Goal: Task Accomplishment & Management: Manage account settings

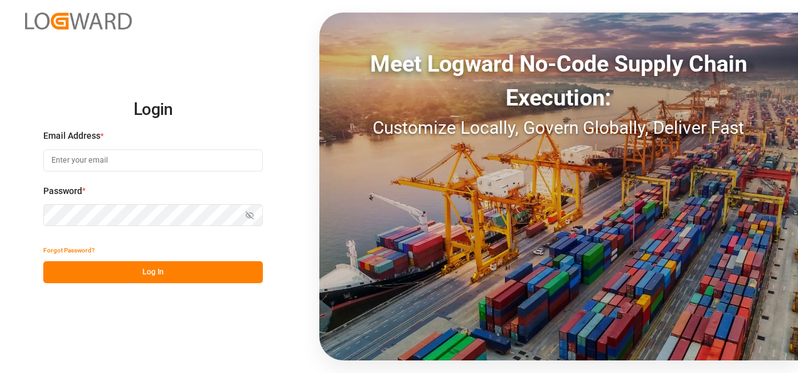
type input "[PERSON_NAME][EMAIL_ADDRESS][PERSON_NAME][DOMAIN_NAME]"
click at [156, 264] on button "Log In" at bounding box center [153, 272] width 220 height 22
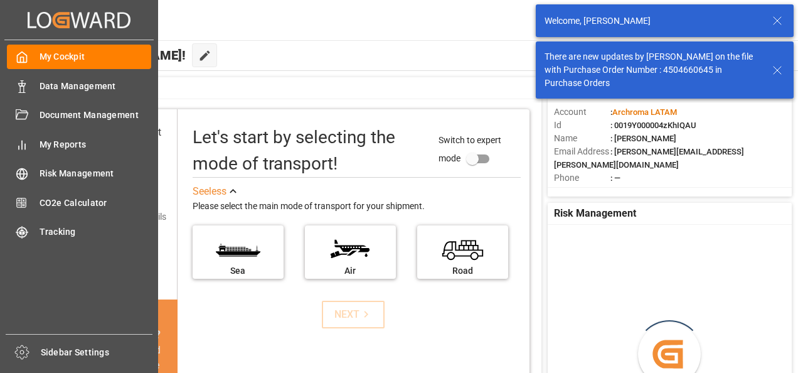
click at [36, 79] on div "Data Management Data Management" at bounding box center [79, 85] width 144 height 24
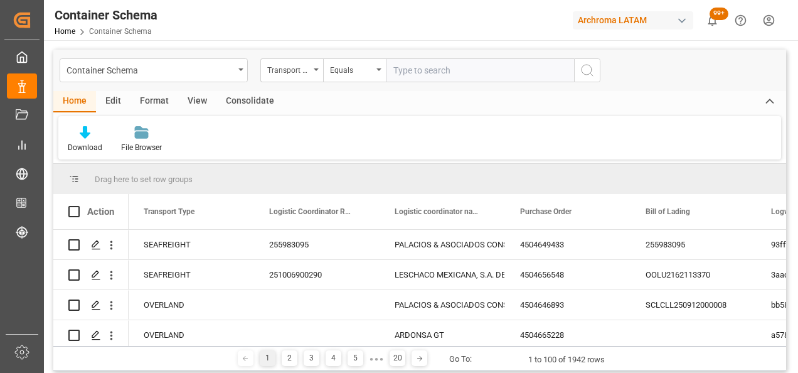
click at [243, 71] on div "Container Schema" at bounding box center [154, 70] width 188 height 24
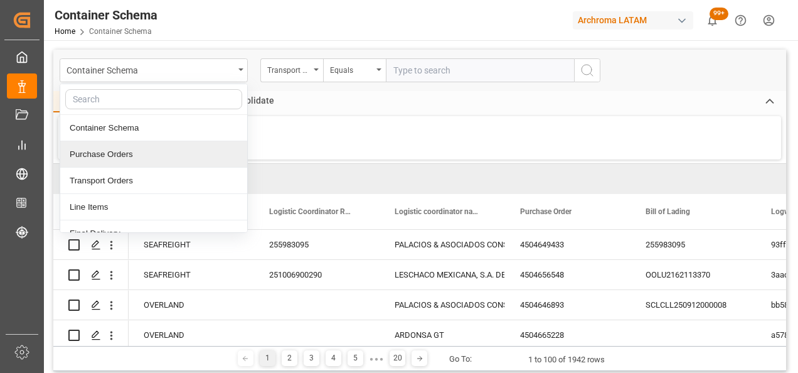
click at [117, 159] on div "Purchase Orders" at bounding box center [153, 154] width 187 height 26
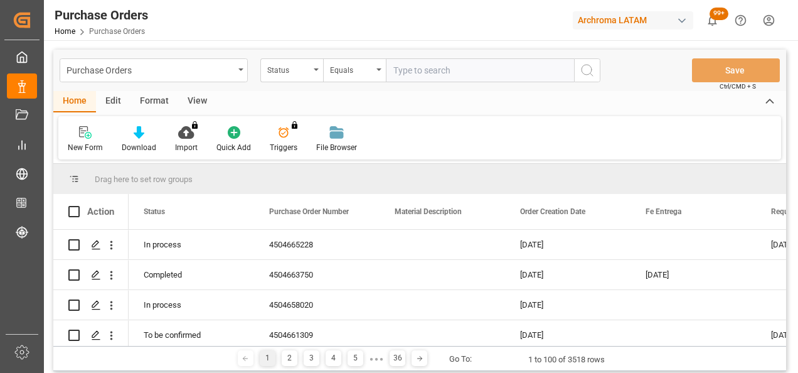
click at [315, 72] on div "Status" at bounding box center [291, 70] width 63 height 24
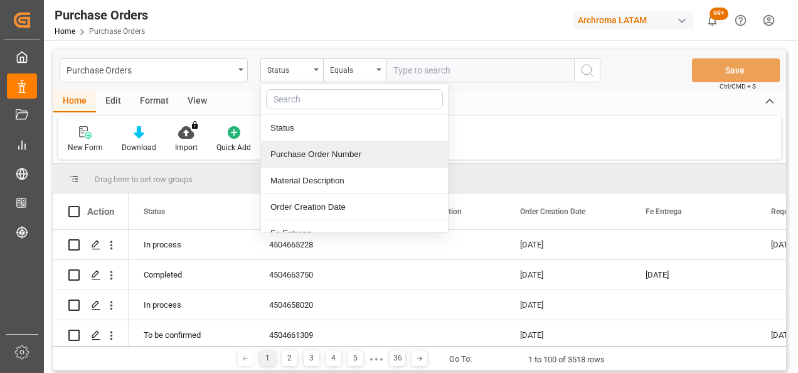
click at [306, 159] on div "Purchase Order Number" at bounding box center [354, 154] width 187 height 26
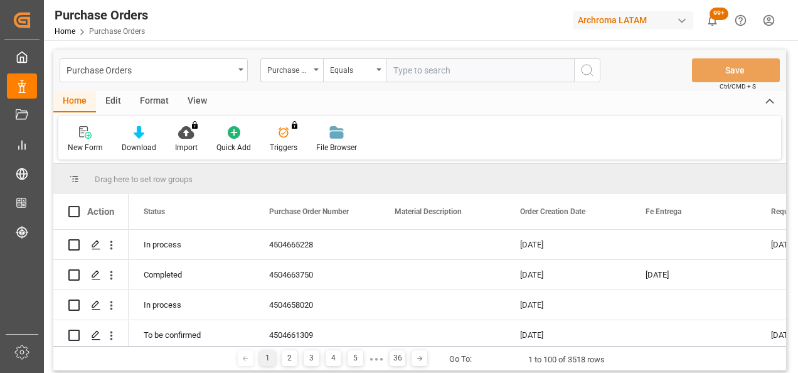
click at [432, 70] on input "text" at bounding box center [480, 70] width 188 height 24
paste input "4504658627"
type input "4504658627"
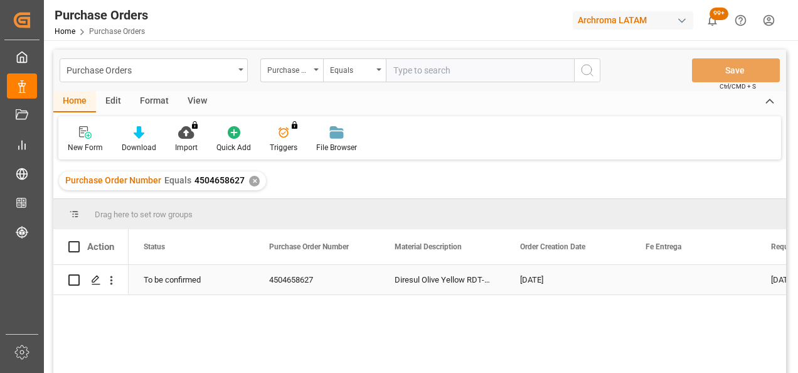
click at [95, 274] on div "Press SPACE to select this row." at bounding box center [95, 280] width 19 height 23
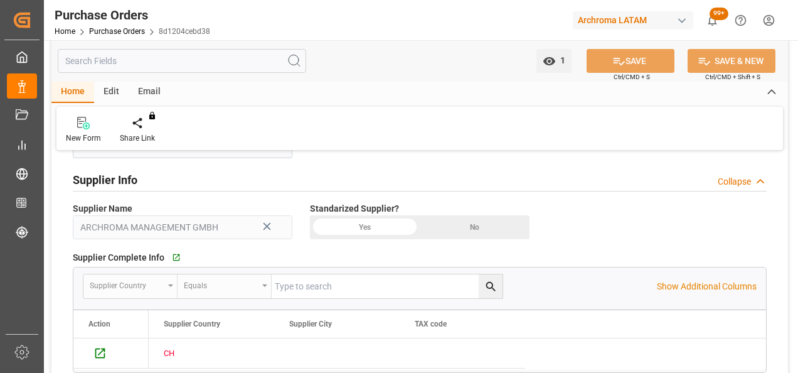
scroll to position [816, 0]
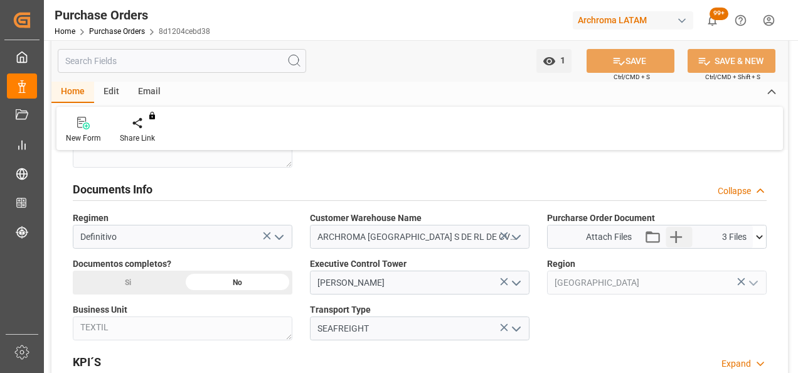
click at [674, 235] on icon "button" at bounding box center [676, 237] width 20 height 20
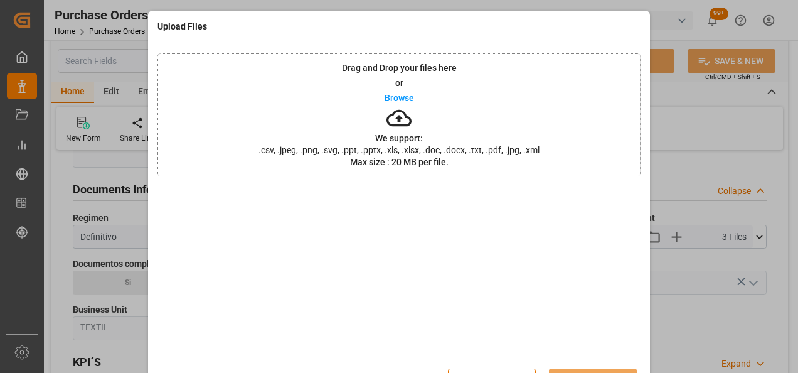
click at [304, 109] on div "Drag and Drop your files here or Browse We support: .csv, .jpeg, .png, .svg, .p…" at bounding box center [398, 114] width 483 height 123
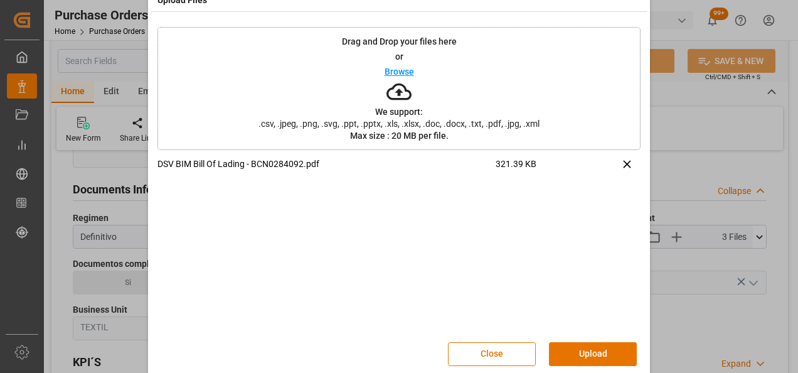
scroll to position [41, 0]
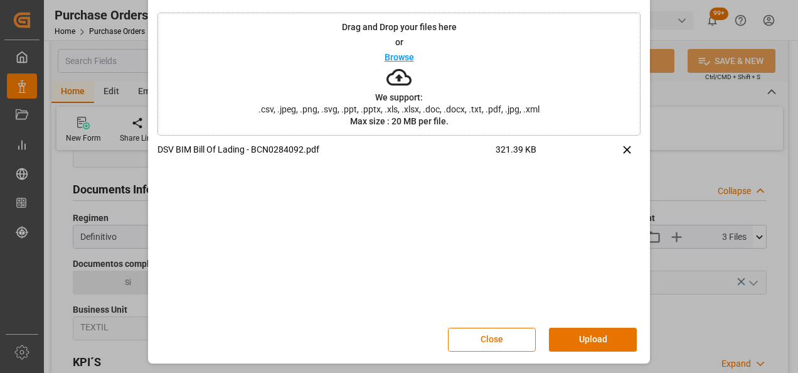
click at [586, 339] on button "Upload" at bounding box center [593, 340] width 88 height 24
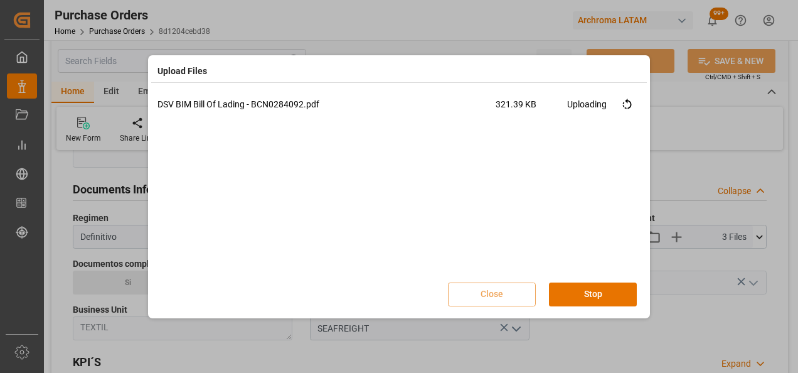
scroll to position [0, 0]
click at [580, 298] on button "Done" at bounding box center [593, 294] width 88 height 24
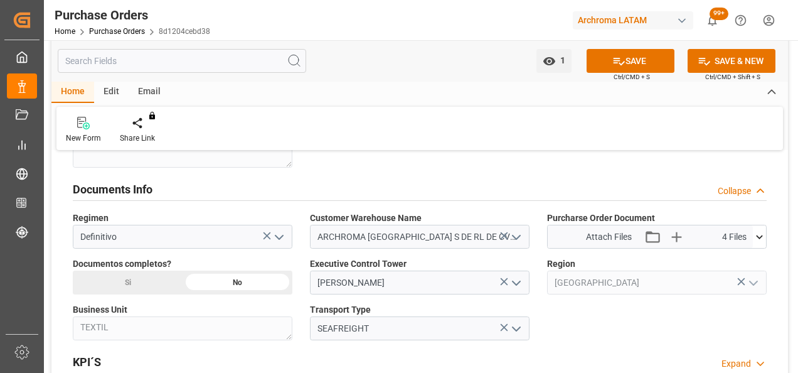
click at [162, 287] on div "Si" at bounding box center [128, 282] width 110 height 24
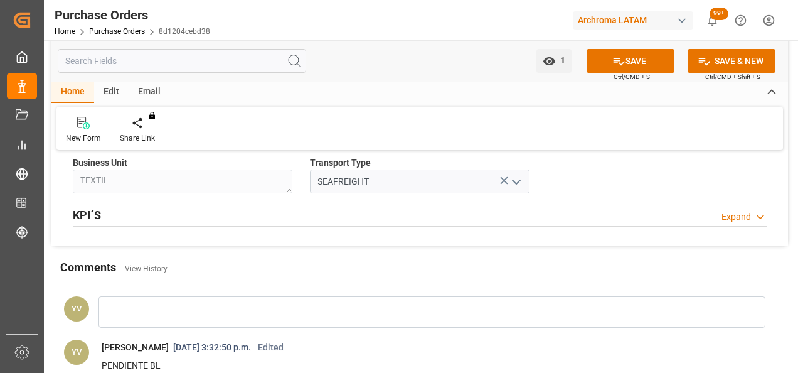
scroll to position [1067, 0]
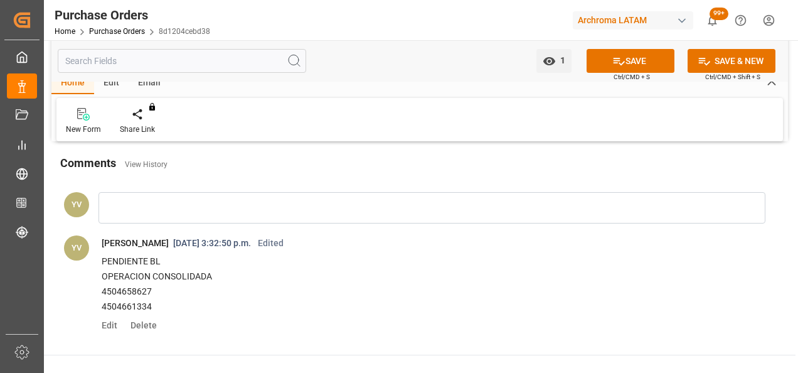
click at [197, 218] on div at bounding box center [432, 207] width 667 height 31
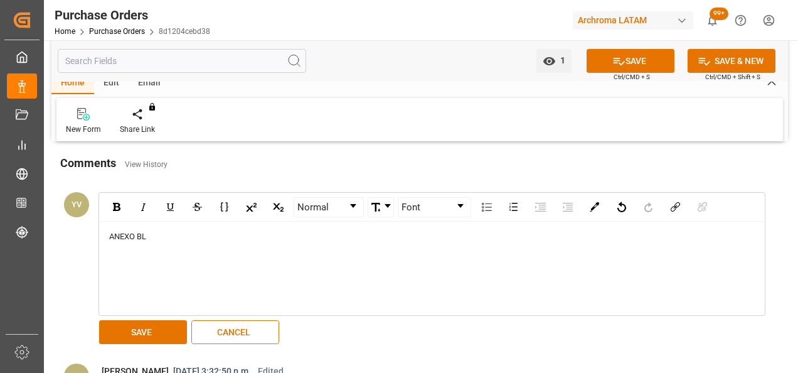
click at [148, 326] on button "SAVE" at bounding box center [143, 332] width 88 height 24
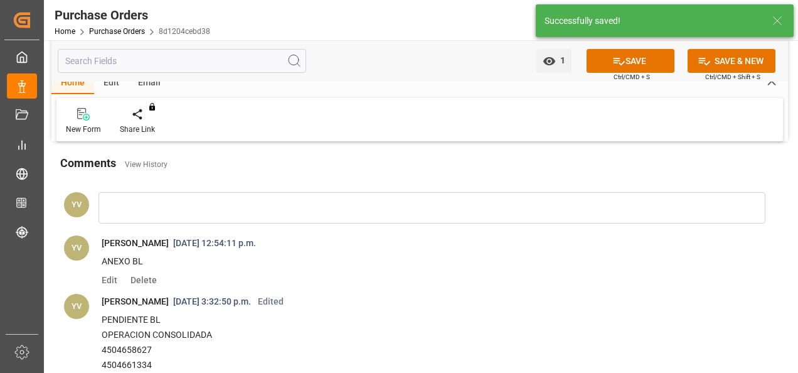
click at [622, 64] on button "SAVE" at bounding box center [631, 61] width 88 height 24
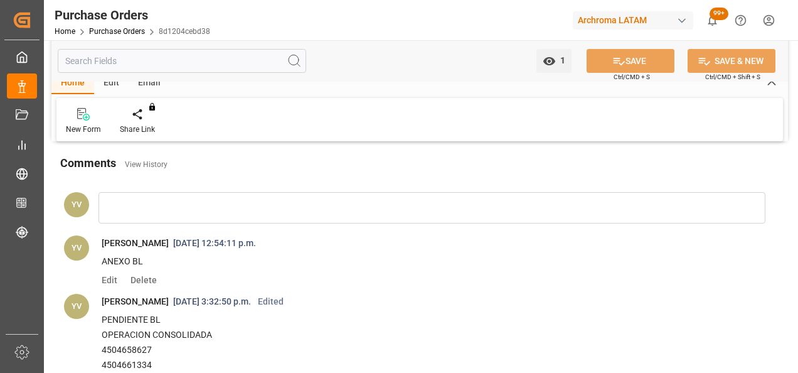
click at [100, 23] on div "Purchase Orders" at bounding box center [133, 15] width 156 height 19
click at [102, 29] on link "Purchase Orders" at bounding box center [117, 31] width 56 height 9
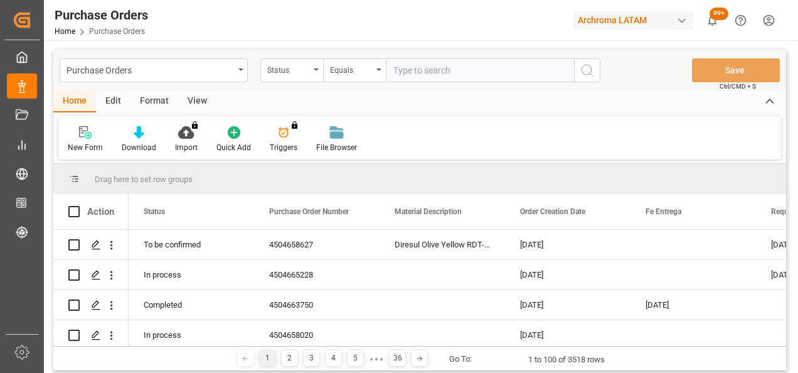
click at [310, 74] on div "Status" at bounding box center [291, 70] width 63 height 24
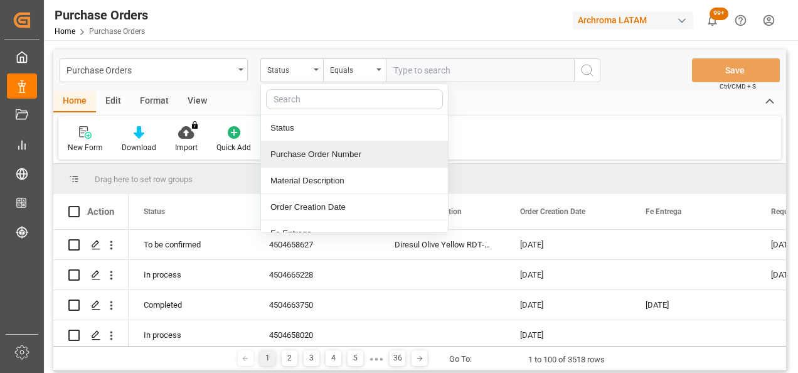
click at [324, 157] on div "Purchase Order Number" at bounding box center [354, 154] width 187 height 26
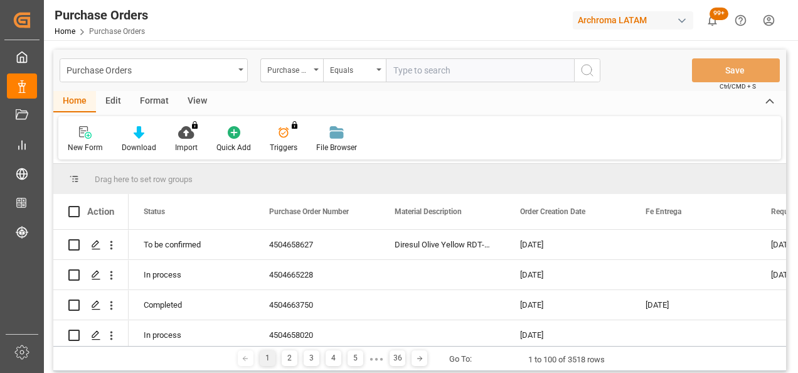
click at [428, 68] on input "text" at bounding box center [480, 70] width 188 height 24
paste input "4504640027"
type input "4504640027"
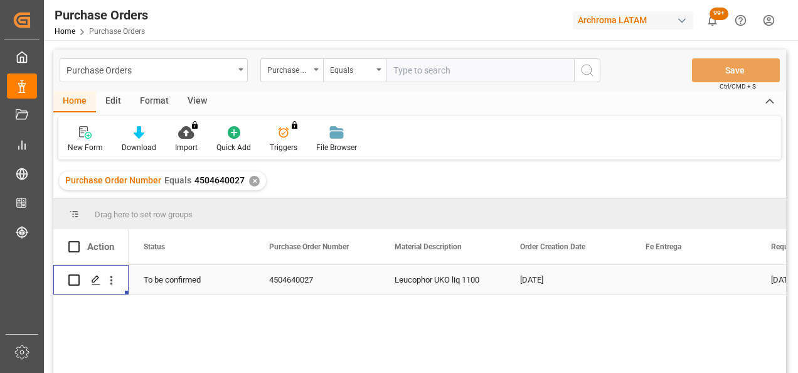
click at [98, 278] on polygon "Press SPACE to select this row." at bounding box center [95, 279] width 6 height 6
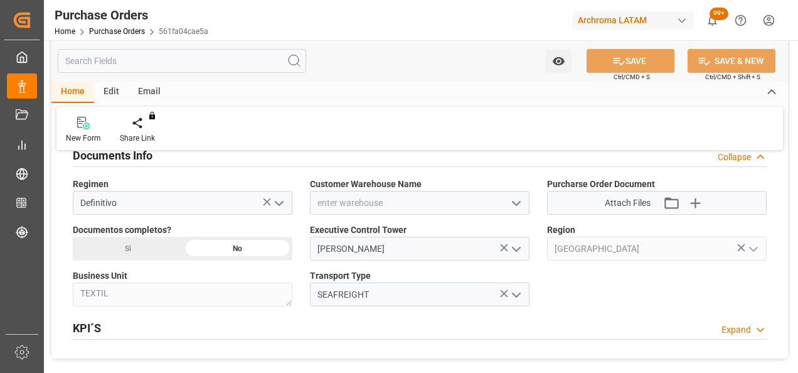
scroll to position [878, 0]
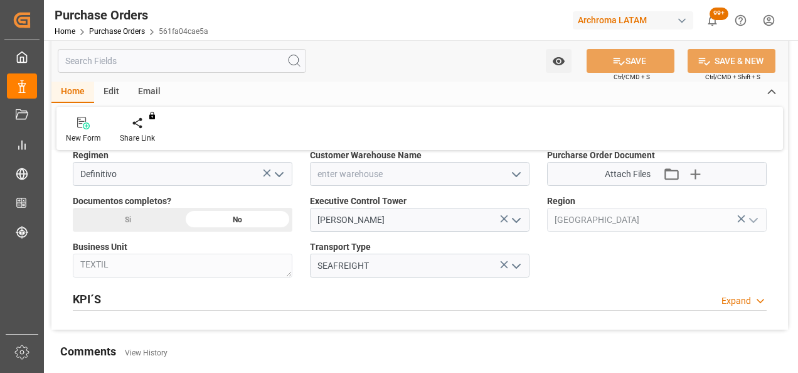
click at [512, 168] on icon "open menu" at bounding box center [516, 174] width 15 height 15
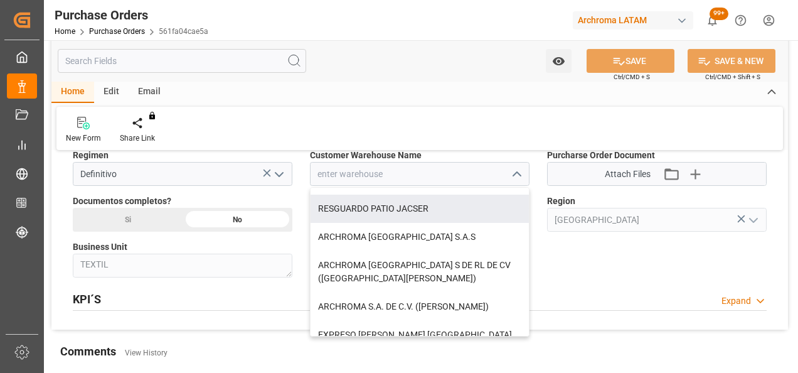
scroll to position [125, 0]
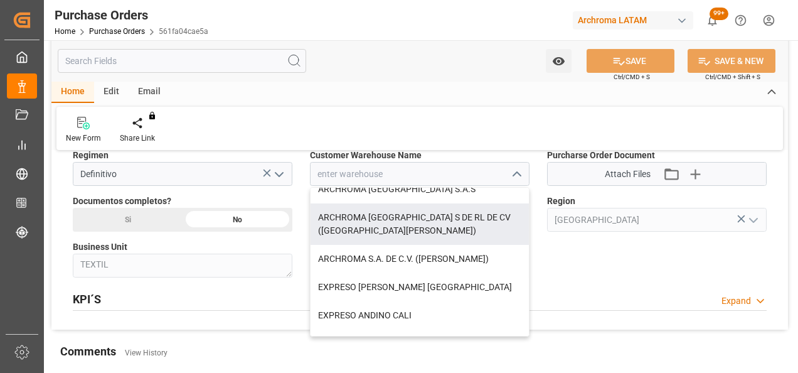
click at [466, 223] on div "ARCHROMA [GEOGRAPHIC_DATA] S DE RL DE CV ([GEOGRAPHIC_DATA][PERSON_NAME])" at bounding box center [420, 223] width 218 height 41
type input "ARCHROMA [GEOGRAPHIC_DATA] S DE RL DE CV ([GEOGRAPHIC_DATA][PERSON_NAME])"
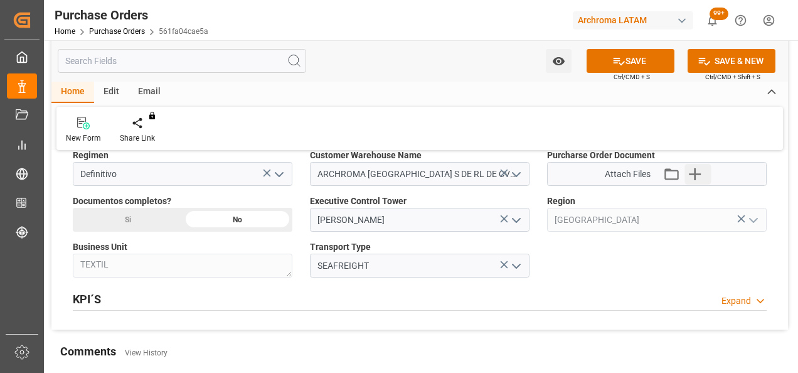
click at [691, 166] on icon "button" at bounding box center [695, 174] width 20 height 20
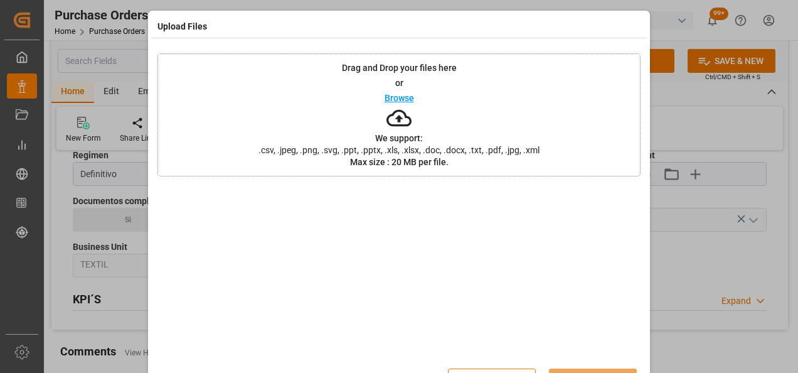
click at [294, 98] on div "Drag and Drop your files here or Browse We support: .csv, .jpeg, .png, .svg, .p…" at bounding box center [398, 114] width 483 height 123
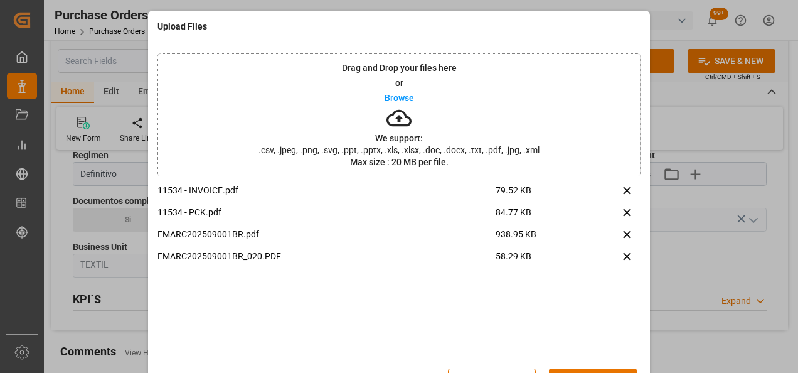
click at [579, 371] on button "Upload" at bounding box center [593, 380] width 88 height 24
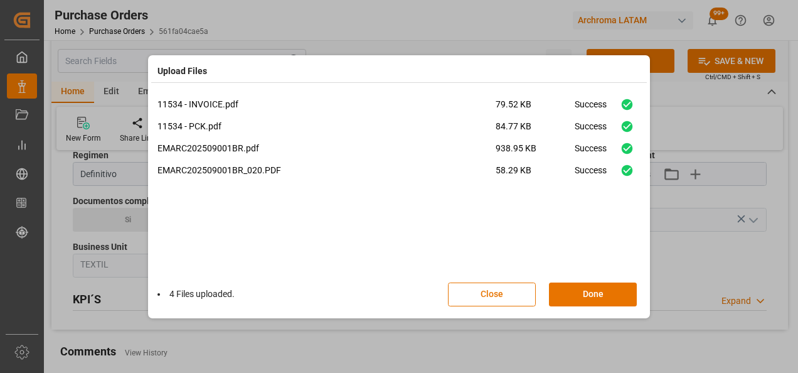
click at [606, 292] on button "Done" at bounding box center [593, 294] width 88 height 24
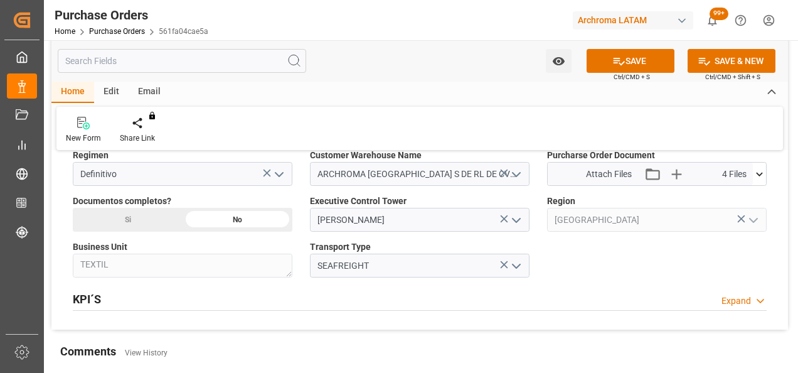
click at [161, 216] on div "Si" at bounding box center [128, 220] width 110 height 24
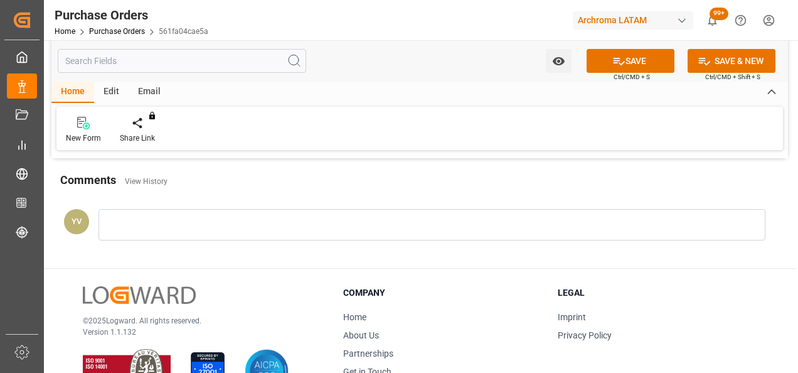
scroll to position [1067, 0]
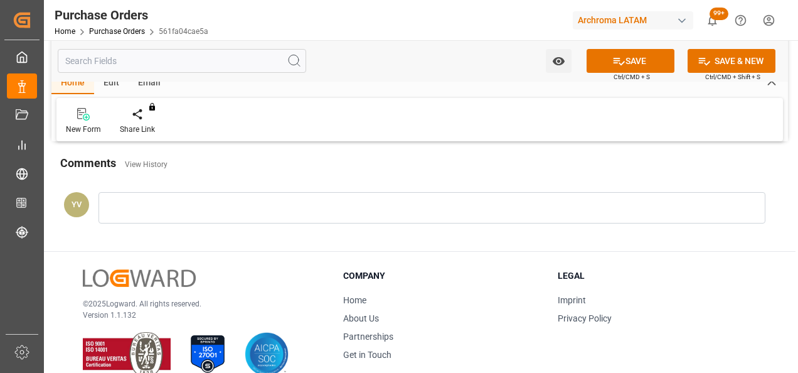
click at [178, 221] on div "YV" at bounding box center [419, 210] width 737 height 65
click at [182, 217] on div at bounding box center [432, 207] width 667 height 31
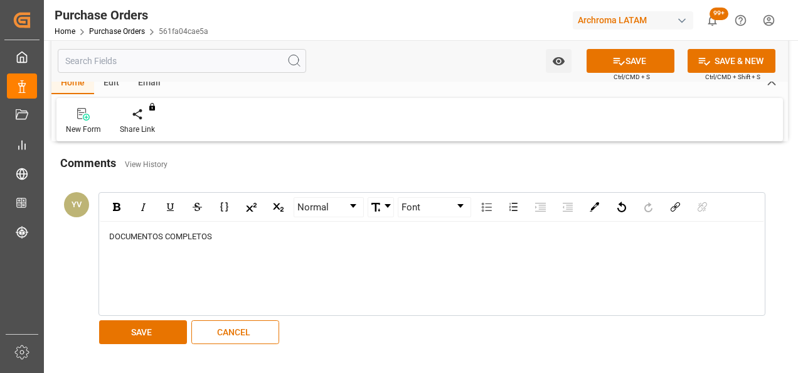
click at [154, 324] on button "SAVE" at bounding box center [143, 332] width 88 height 24
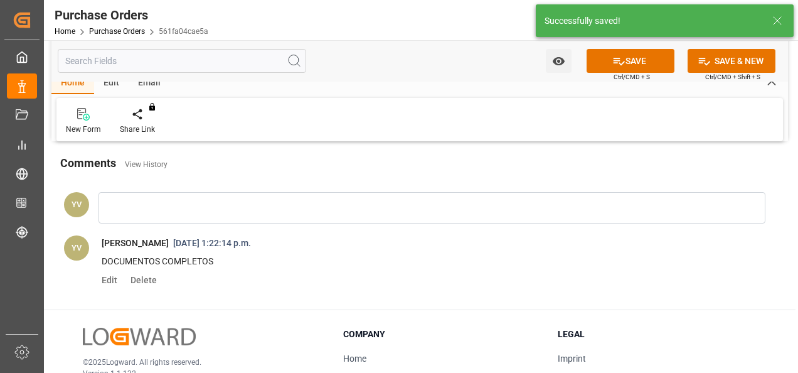
click at [557, 65] on icon "open menu" at bounding box center [558, 61] width 13 height 13
click at [504, 88] on span "Start Watching" at bounding box center [506, 88] width 114 height 13
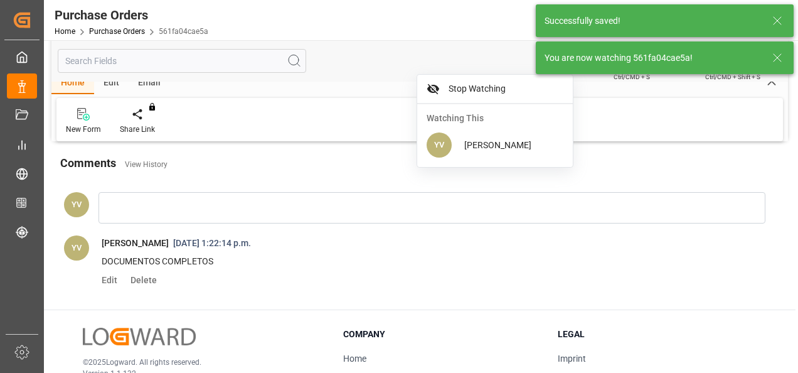
click at [774, 58] on icon at bounding box center [777, 57] width 15 height 15
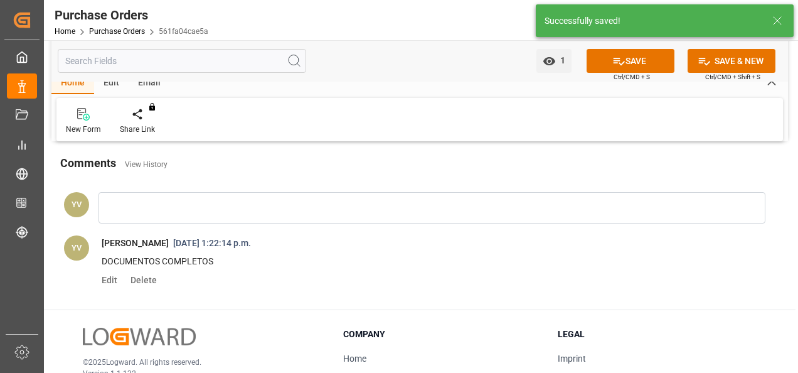
click at [614, 61] on icon at bounding box center [618, 61] width 13 height 13
